Goal: Task Accomplishment & Management: Complete application form

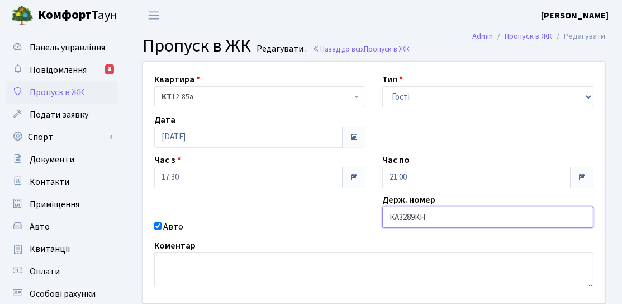
drag, startPoint x: 390, startPoint y: 215, endPoint x: 427, endPoint y: 219, distance: 37.1
click at [427, 219] on input "КА3289КН" at bounding box center [487, 216] width 211 height 21
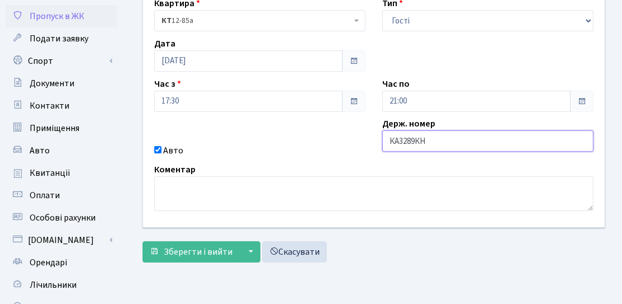
scroll to position [112, 0]
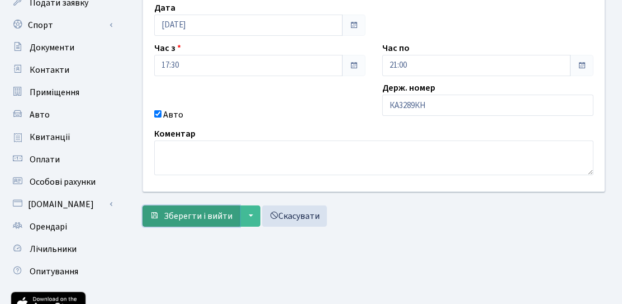
click at [200, 216] on span "Зберегти і вийти" at bounding box center [198, 216] width 69 height 12
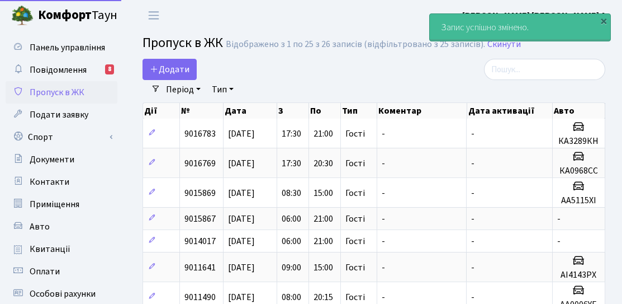
select select "25"
click at [173, 71] on span "Додати" at bounding box center [170, 69] width 40 height 12
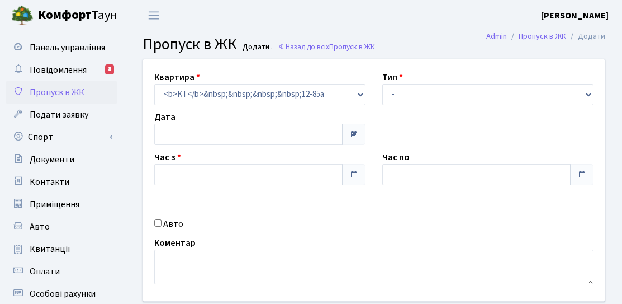
type input "[DATE]"
type input "20:30"
type input "21:30"
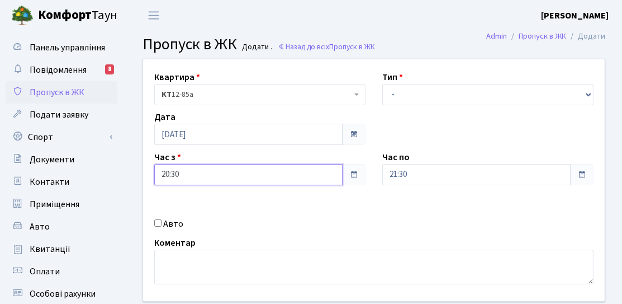
click at [217, 174] on input "20:30" at bounding box center [248, 174] width 188 height 21
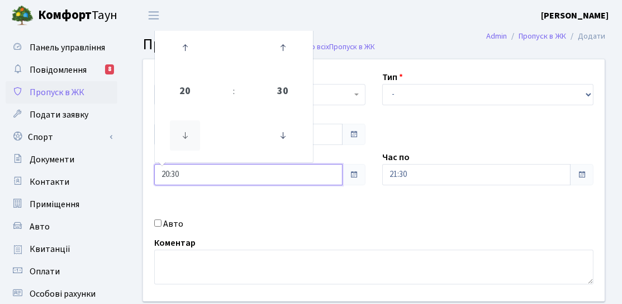
click at [184, 129] on icon at bounding box center [185, 135] width 30 height 30
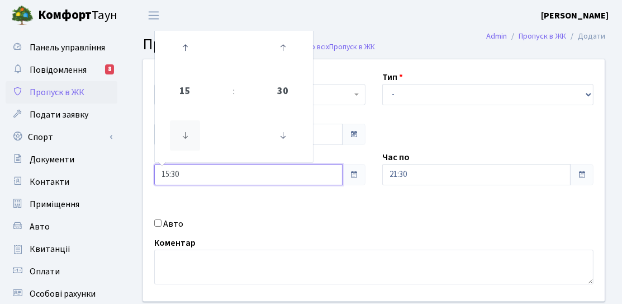
click at [184, 129] on icon at bounding box center [185, 135] width 30 height 30
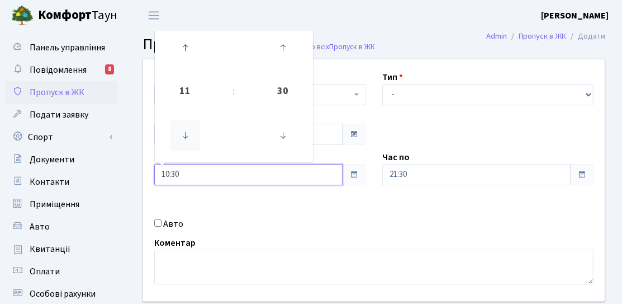
click at [184, 129] on icon at bounding box center [185, 135] width 30 height 30
click at [186, 64] on link at bounding box center [185, 47] width 33 height 40
click at [185, 63] on icon at bounding box center [185, 47] width 30 height 30
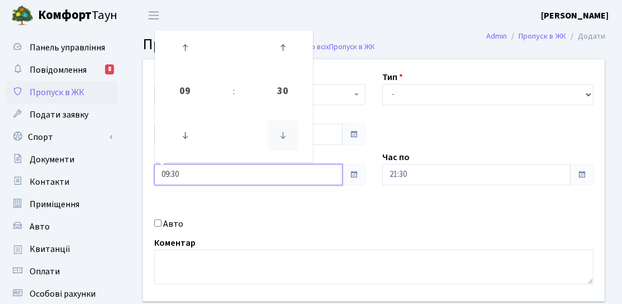
click at [276, 135] on icon at bounding box center [283, 135] width 30 height 30
click at [299, 138] on link at bounding box center [282, 135] width 33 height 40
type input "09:00"
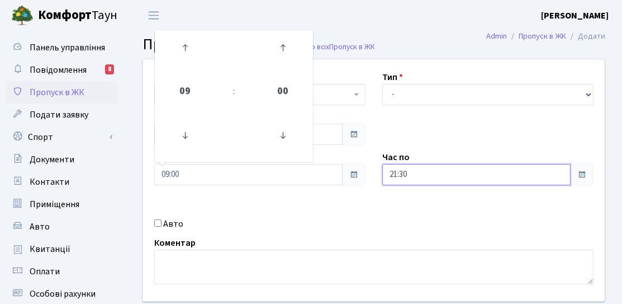
click at [423, 177] on input "21:30" at bounding box center [476, 174] width 188 height 21
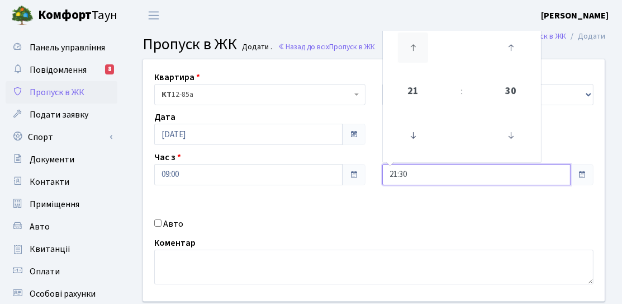
click at [412, 56] on icon at bounding box center [413, 47] width 30 height 30
click at [421, 131] on icon at bounding box center [413, 135] width 30 height 30
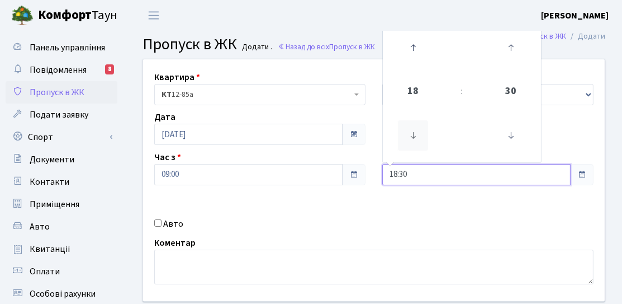
click at [421, 131] on icon at bounding box center [413, 135] width 30 height 30
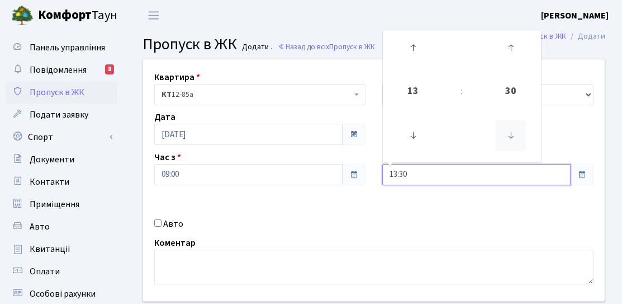
click at [512, 136] on icon at bounding box center [511, 135] width 30 height 30
click at [511, 144] on icon at bounding box center [511, 135] width 30 height 30
type input "13:00"
click at [549, 130] on div "Квартира <b>КТ</b>&nbsp;&nbsp;&nbsp;&nbsp;12-85а КТ 12-85а Тип - Доставка Таксі…" at bounding box center [374, 179] width 478 height 241
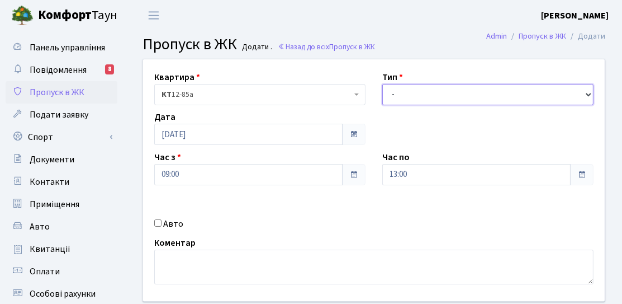
click at [517, 96] on select "- Доставка Таксі Гості Сервіс" at bounding box center [487, 94] width 211 height 21
select select "3"
click at [382, 84] on select "- Доставка Таксі Гості Сервіс" at bounding box center [487, 94] width 211 height 21
click at [171, 222] on label "Авто" at bounding box center [173, 223] width 20 height 13
click at [162, 222] on input "Авто" at bounding box center [157, 222] width 7 height 7
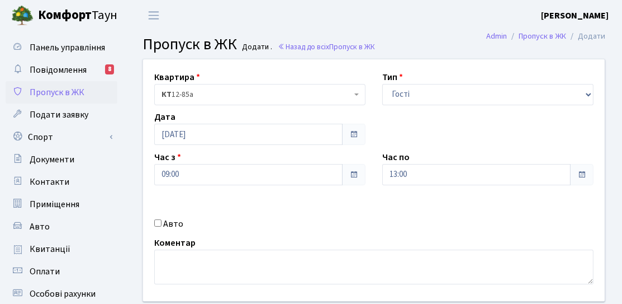
checkbox input "true"
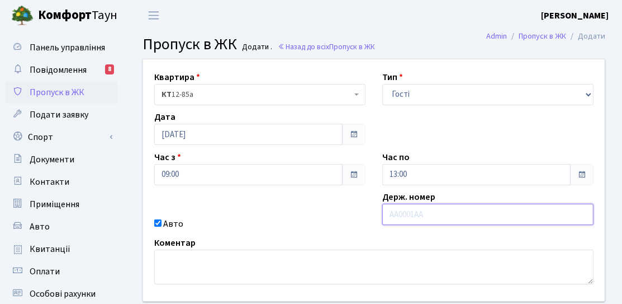
drag, startPoint x: 420, startPoint y: 199, endPoint x: 404, endPoint y: 212, distance: 21.0
paste input "КА3289КН"
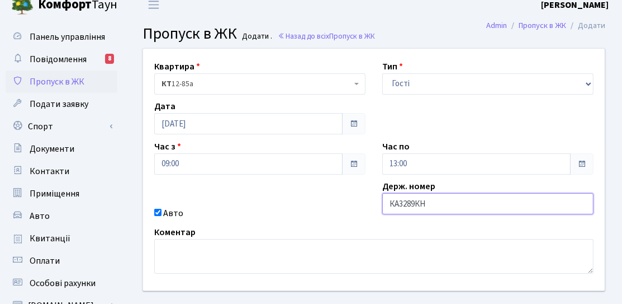
scroll to position [112, 0]
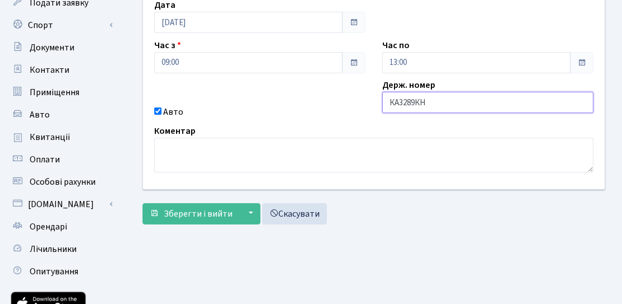
type input "КА3289КН"
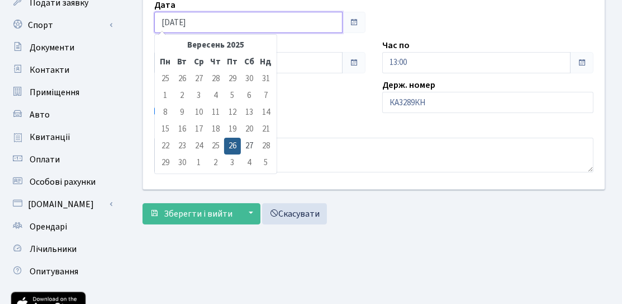
click at [215, 21] on input "[DATE]" at bounding box center [248, 22] width 188 height 21
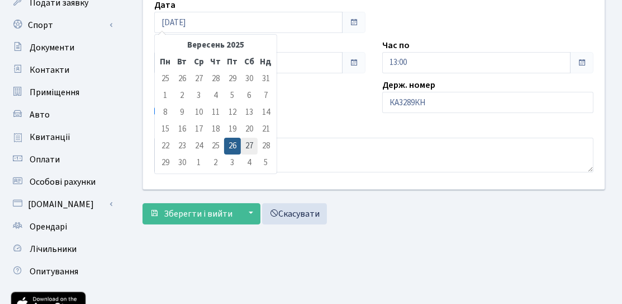
click at [249, 143] on td "27" at bounding box center [249, 146] width 17 height 17
type input "[DATE]"
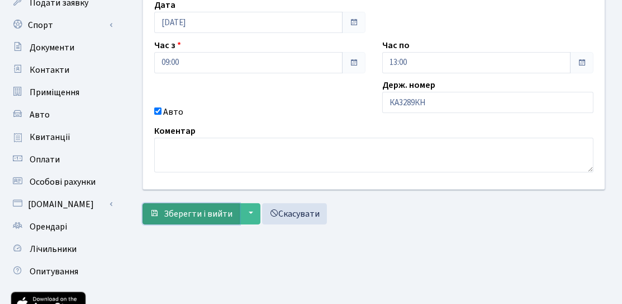
click at [200, 209] on span "Зберегти і вийти" at bounding box center [198, 213] width 69 height 12
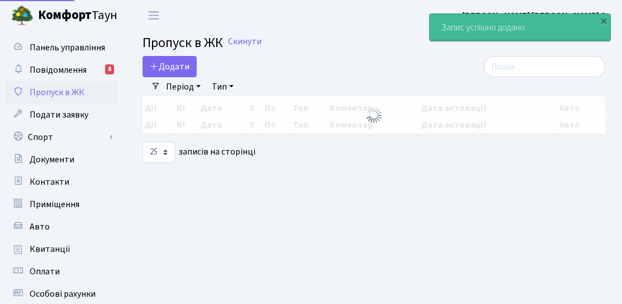
select select "25"
